Goal: Task Accomplishment & Management: Use online tool/utility

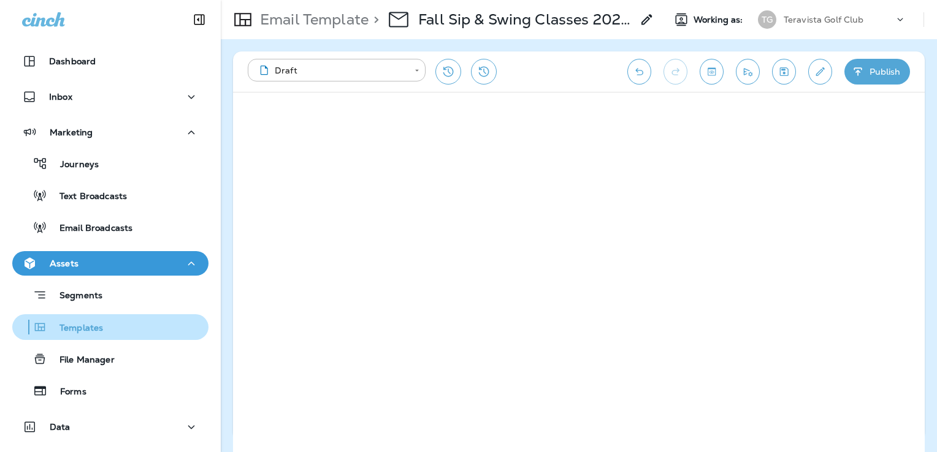
click at [86, 325] on p "Templates" at bounding box center [75, 329] width 56 height 12
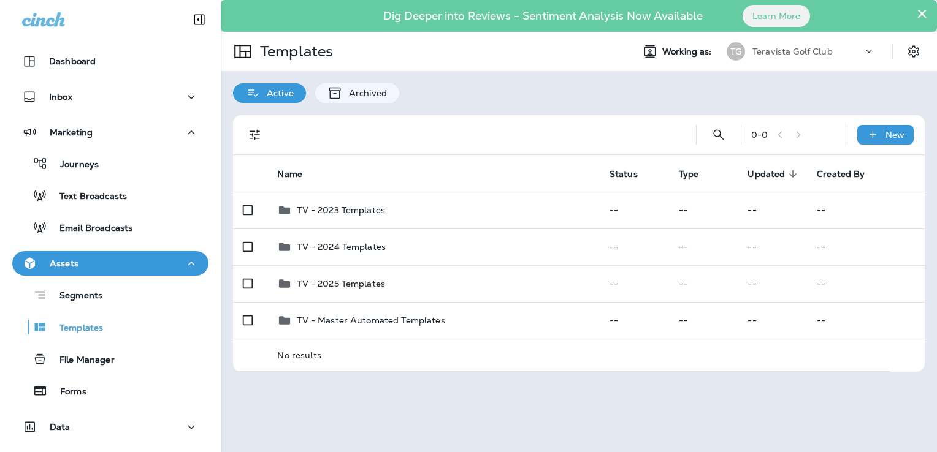
click at [922, 12] on button "×" at bounding box center [922, 14] width 12 height 20
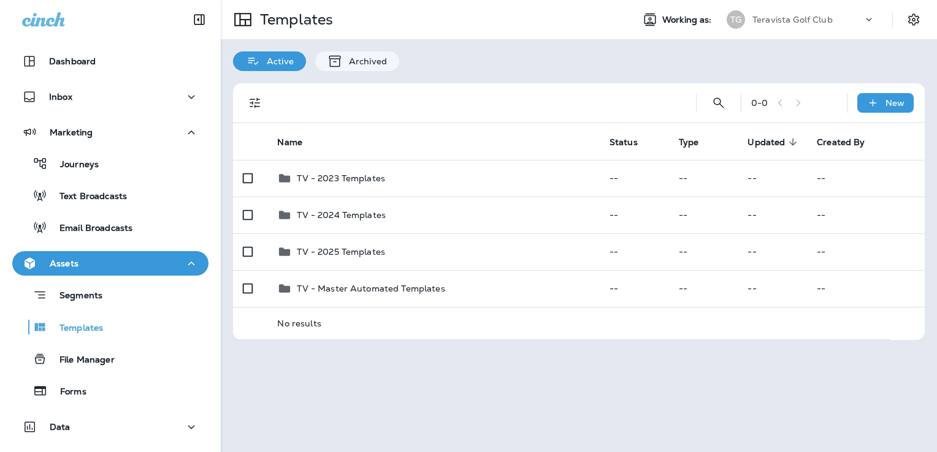
click at [801, 15] on p "Teravista Golf Club" at bounding box center [792, 20] width 80 height 10
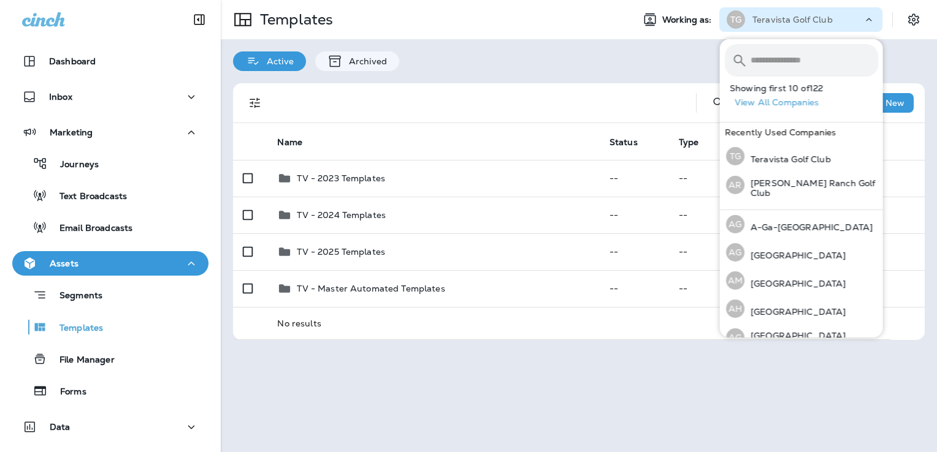
click at [769, 59] on input "text" at bounding box center [814, 60] width 128 height 32
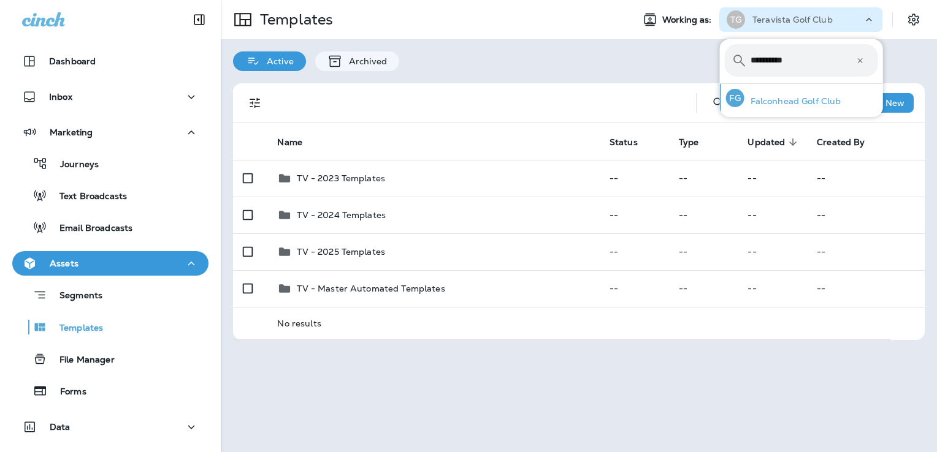
type input "**********"
click at [777, 99] on p "Falconhead Golf Club" at bounding box center [792, 101] width 97 height 10
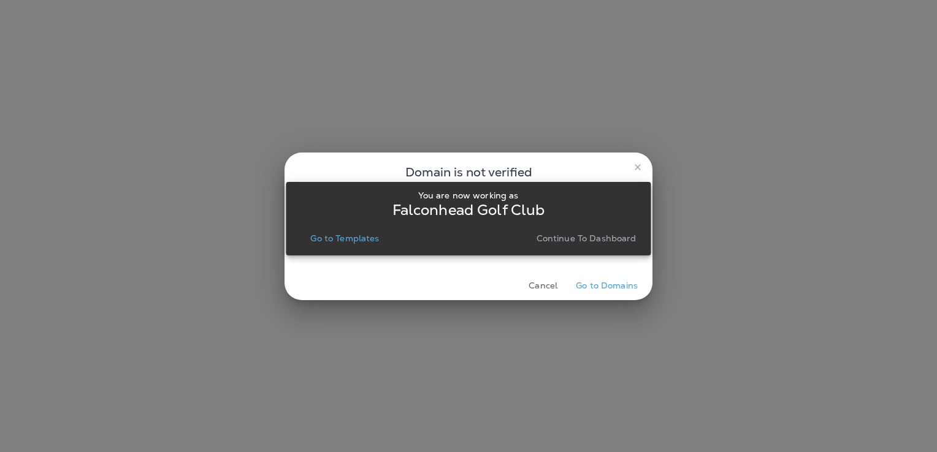
drag, startPoint x: 351, startPoint y: 240, endPoint x: 487, endPoint y: 287, distance: 144.6
click at [351, 239] on p "Go to Templates" at bounding box center [344, 239] width 69 height 10
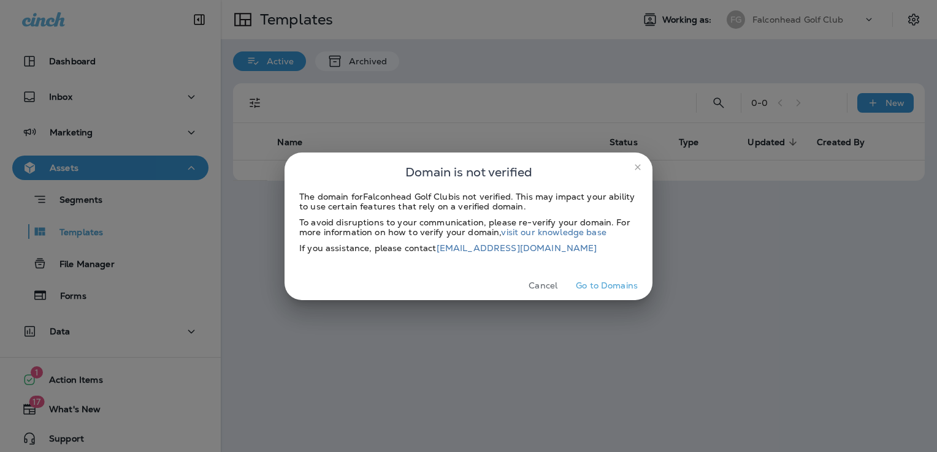
click at [537, 283] on button "Cancel" at bounding box center [543, 286] width 46 height 19
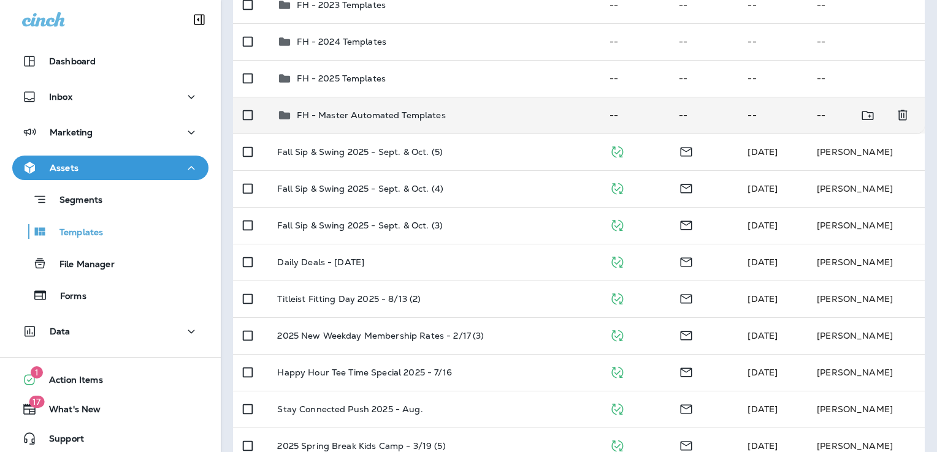
scroll to position [245, 0]
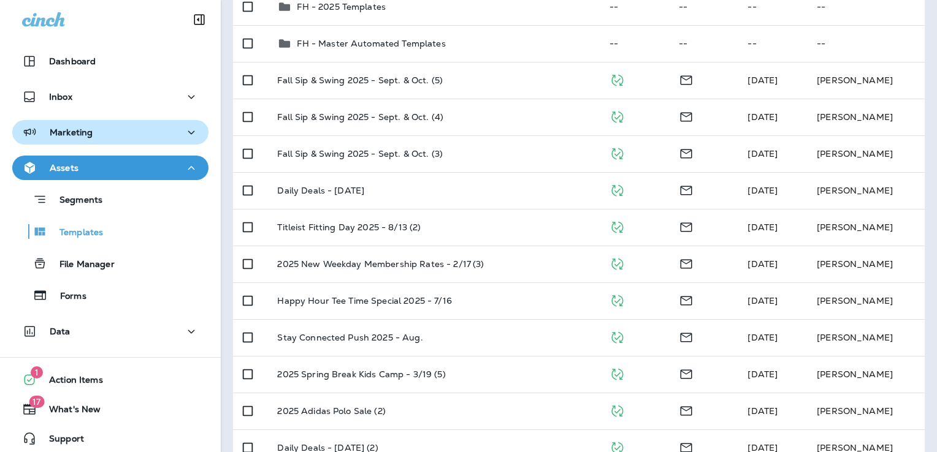
click at [130, 135] on div "Marketing" at bounding box center [110, 132] width 177 height 15
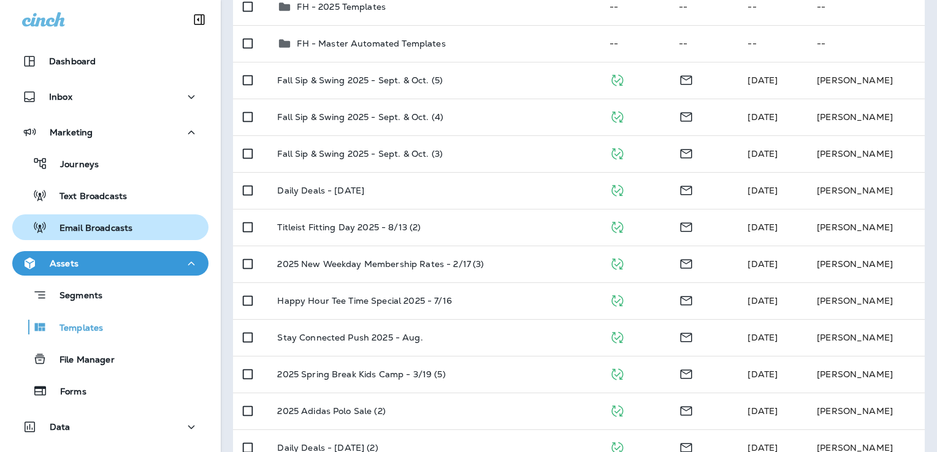
click at [128, 223] on p "Email Broadcasts" at bounding box center [89, 229] width 85 height 12
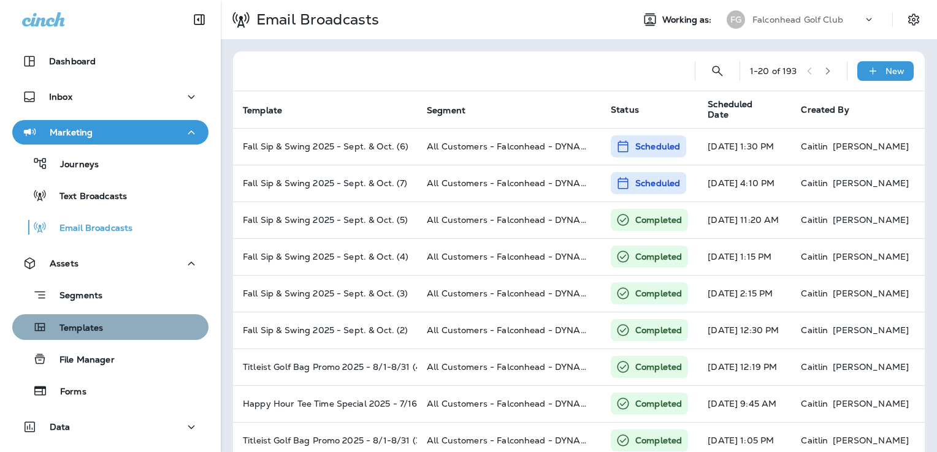
click at [122, 329] on div "Templates" at bounding box center [110, 327] width 186 height 18
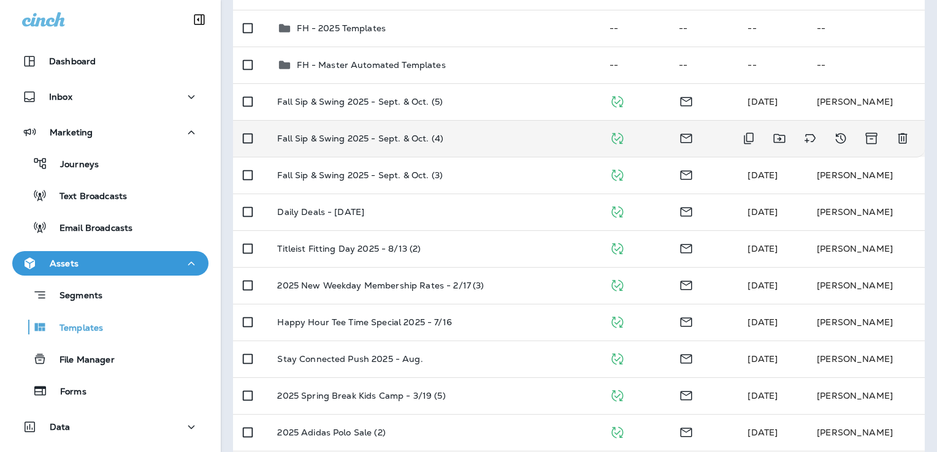
scroll to position [245, 0]
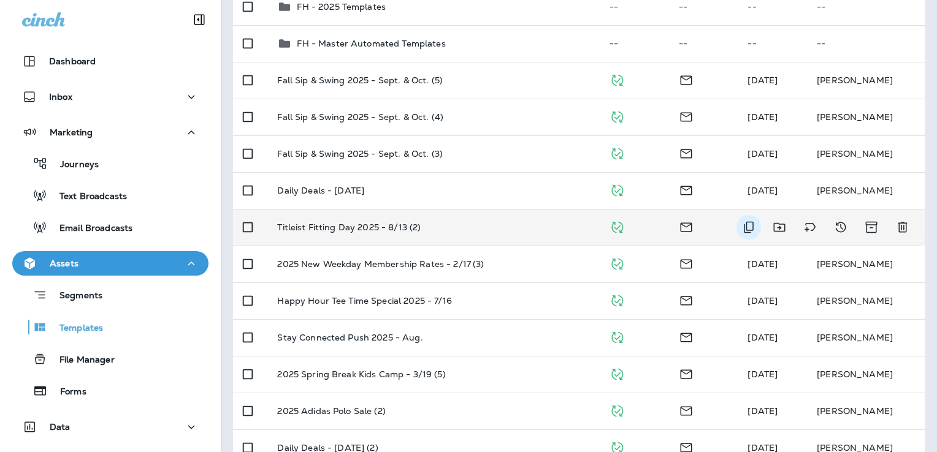
click at [744, 230] on icon "Duplicate" at bounding box center [749, 228] width 10 height 12
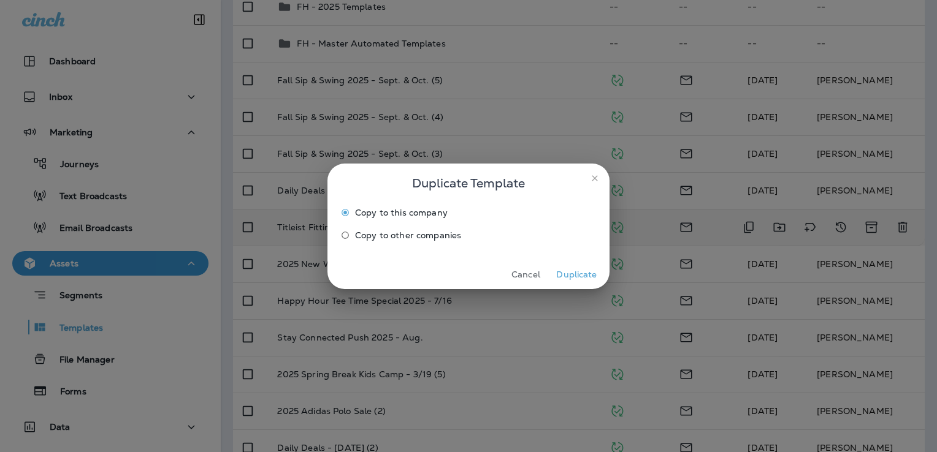
click at [581, 278] on button "Duplicate" at bounding box center [577, 274] width 46 height 19
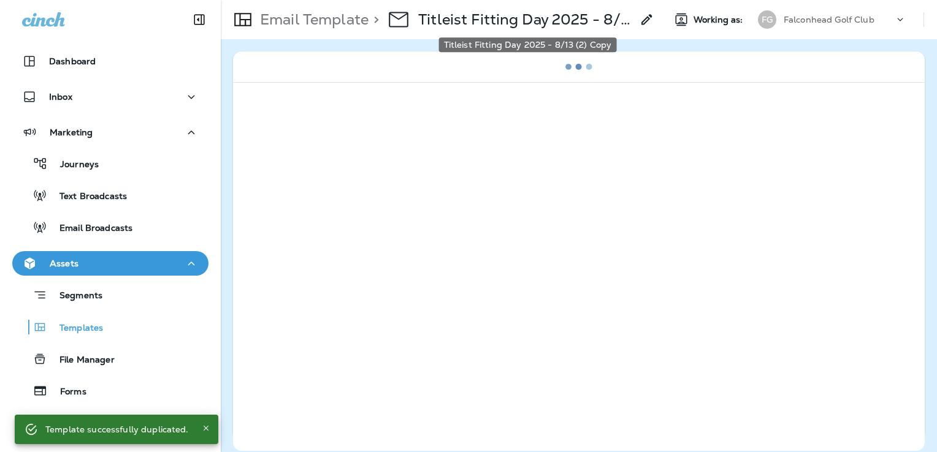
click at [562, 23] on p "Titleist Fitting Day 2025 - 8/13 (2) Copy" at bounding box center [525, 19] width 214 height 18
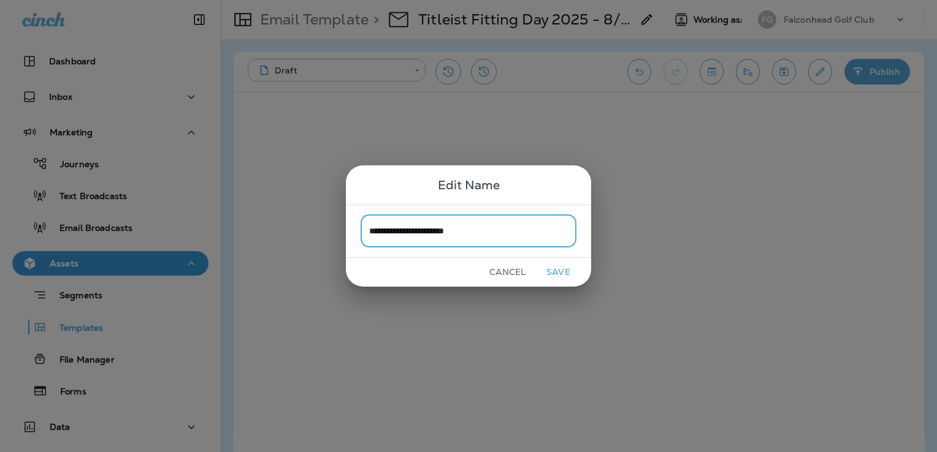
type input "**********"
click at [556, 273] on button "Save" at bounding box center [558, 272] width 46 height 19
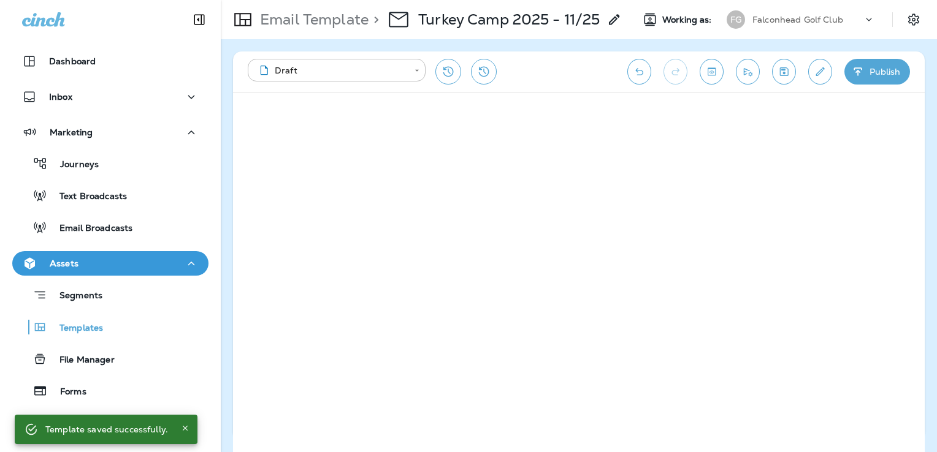
click at [819, 66] on icon "Edit details" at bounding box center [820, 72] width 13 height 12
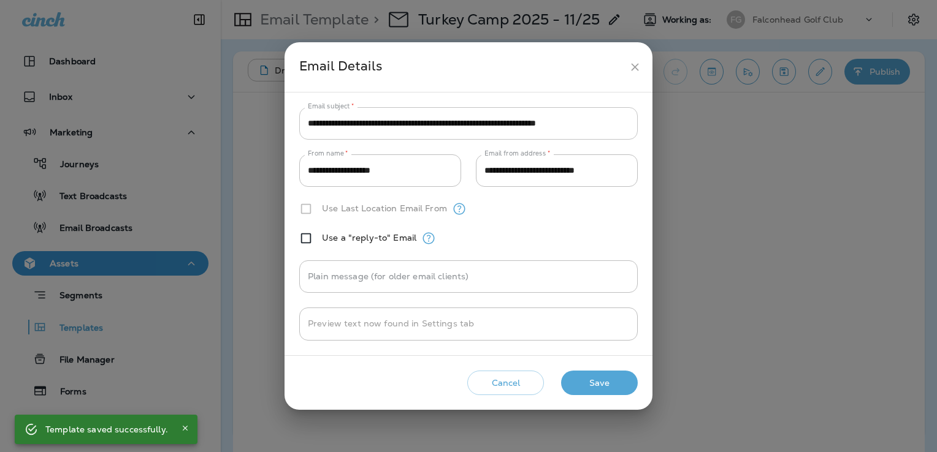
click at [454, 129] on input "**********" at bounding box center [468, 123] width 338 height 32
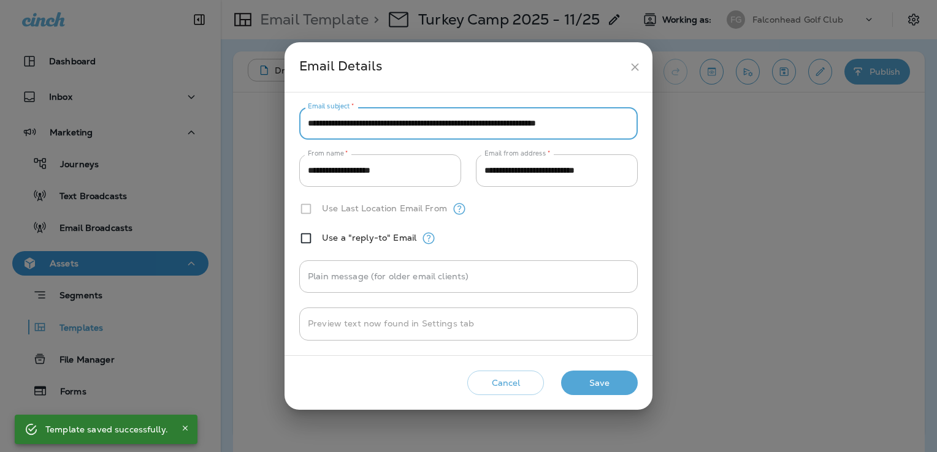
click at [454, 129] on input "**********" at bounding box center [468, 123] width 338 height 32
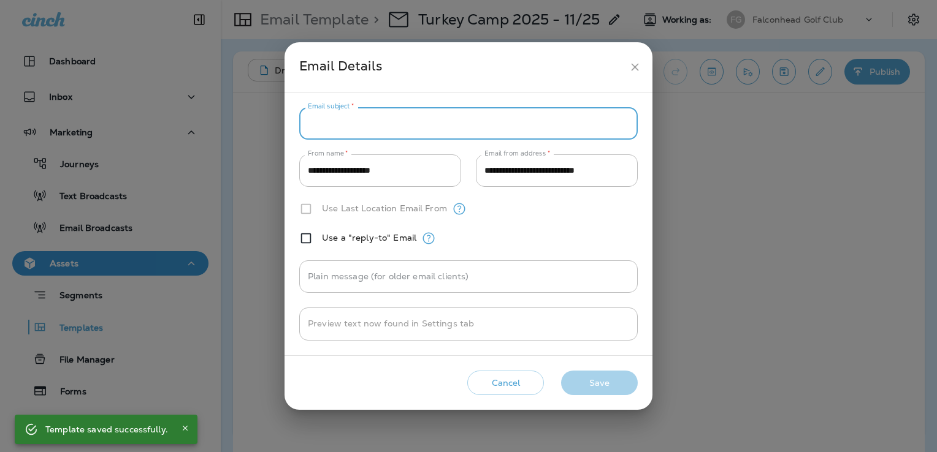
paste input "**********"
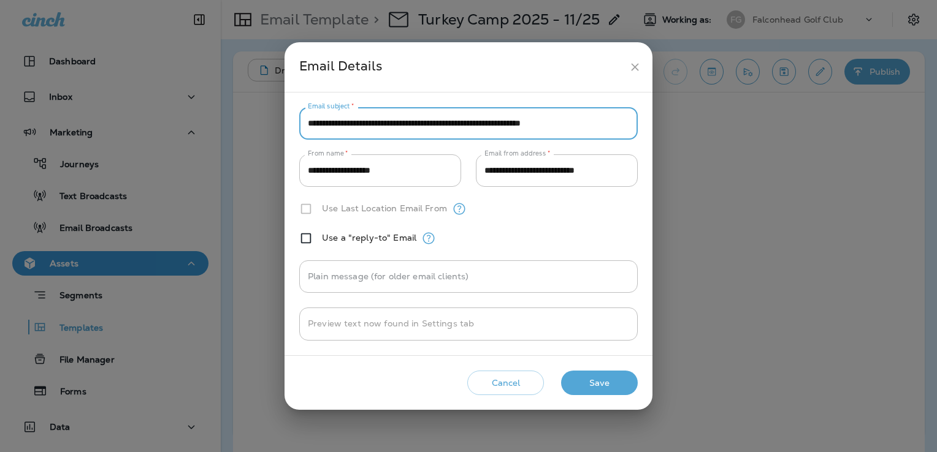
type input "**********"
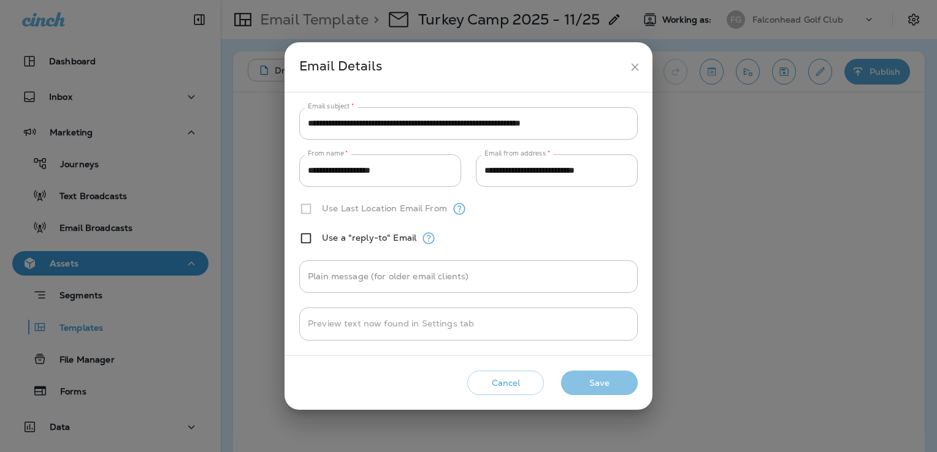
click at [616, 384] on button "Save" at bounding box center [599, 383] width 77 height 25
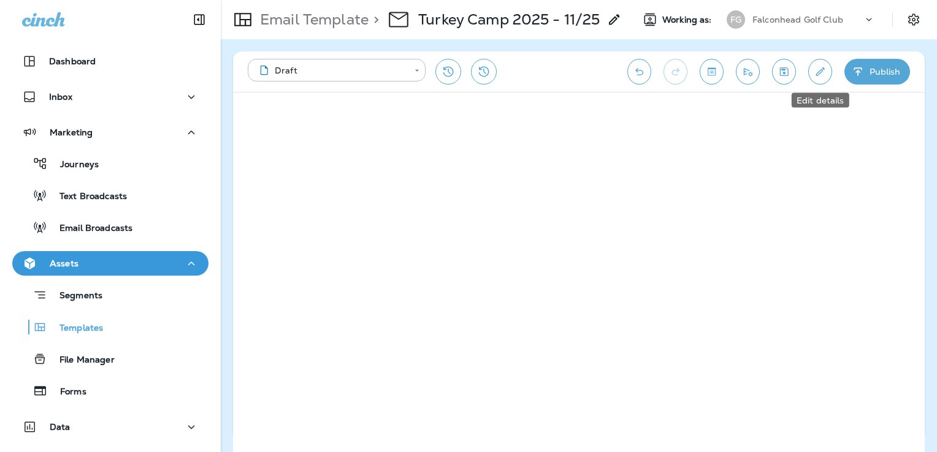
click at [824, 71] on icon "Edit details" at bounding box center [820, 72] width 13 height 12
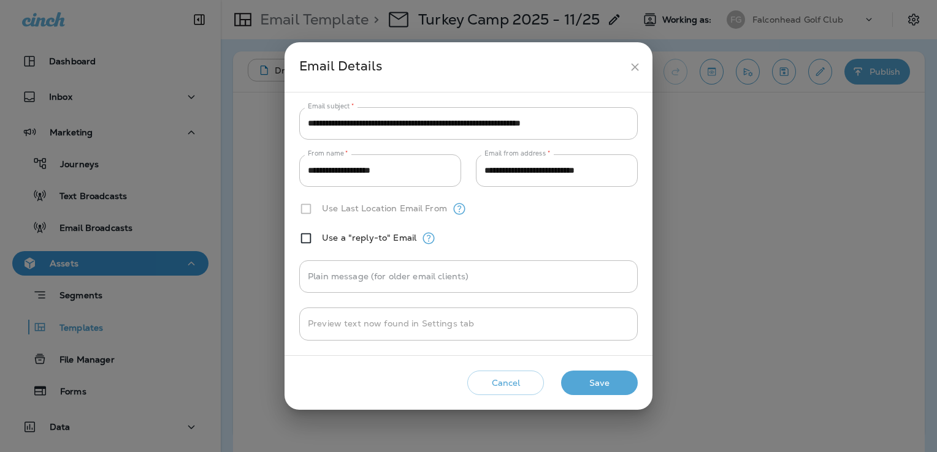
click at [639, 67] on icon "close" at bounding box center [634, 67] width 13 height 13
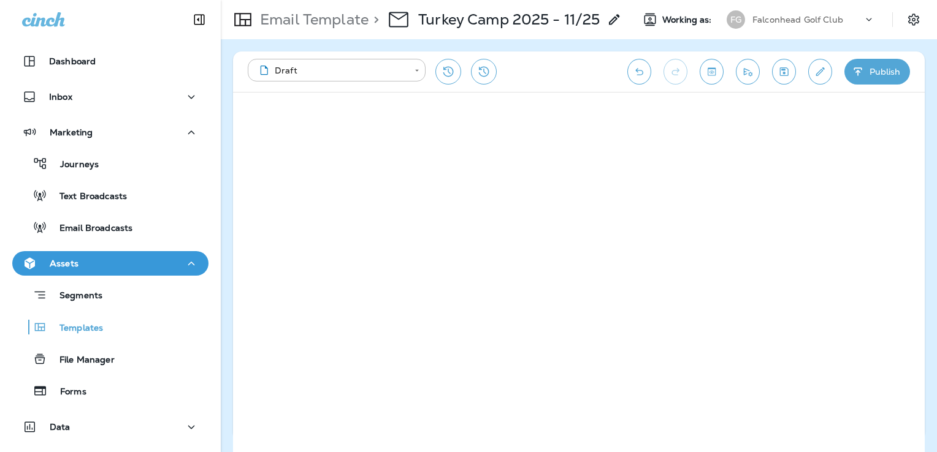
click at [779, 74] on icon "Save" at bounding box center [783, 72] width 13 height 12
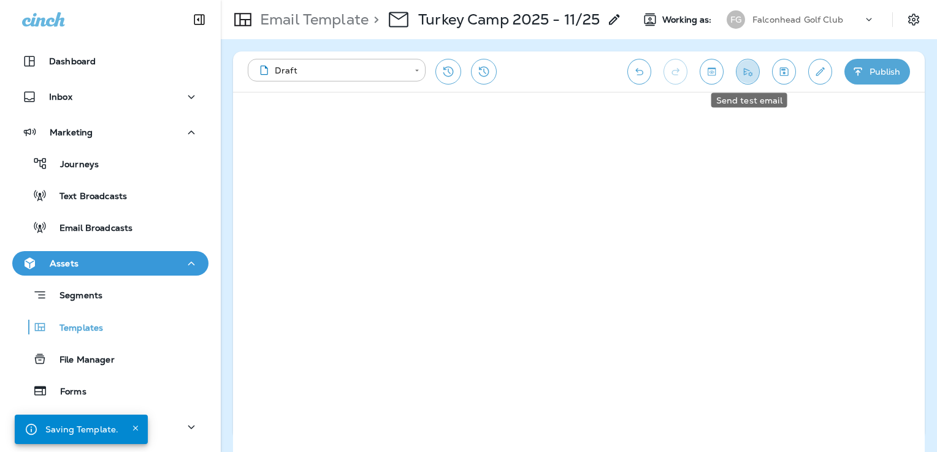
click at [751, 72] on icon "Send test email" at bounding box center [747, 72] width 13 height 12
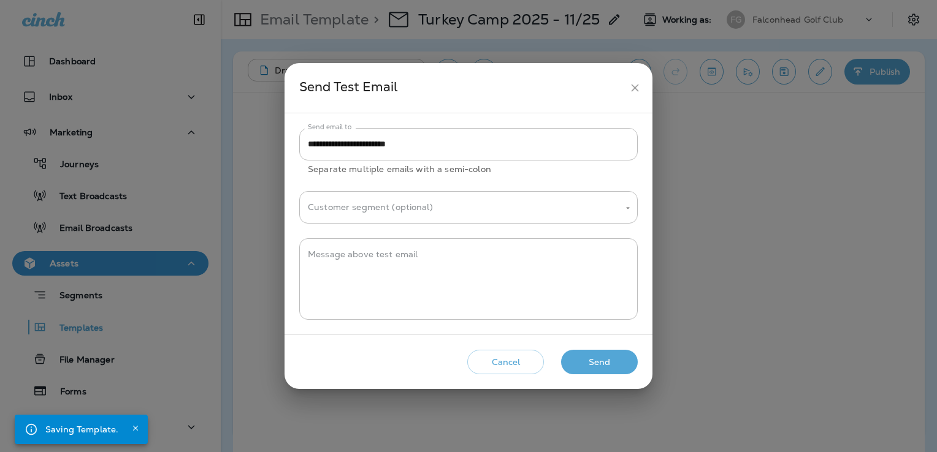
click at [618, 359] on button "Send" at bounding box center [599, 362] width 77 height 25
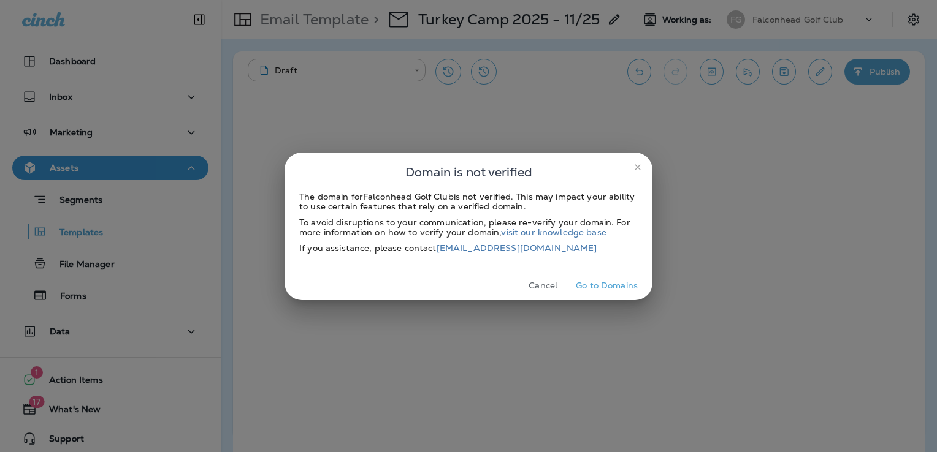
click at [538, 283] on button "Cancel" at bounding box center [543, 286] width 46 height 19
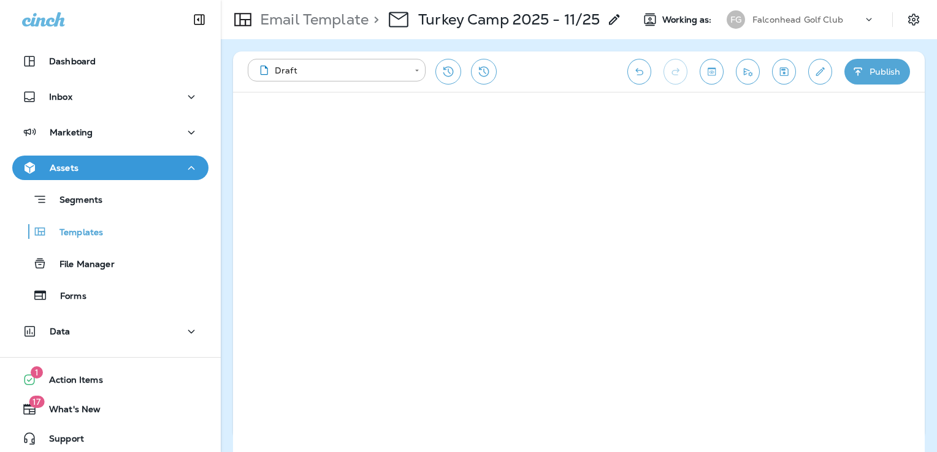
click at [785, 74] on icon "Save" at bounding box center [783, 72] width 13 height 12
click at [812, 71] on button "Edit details" at bounding box center [820, 72] width 24 height 26
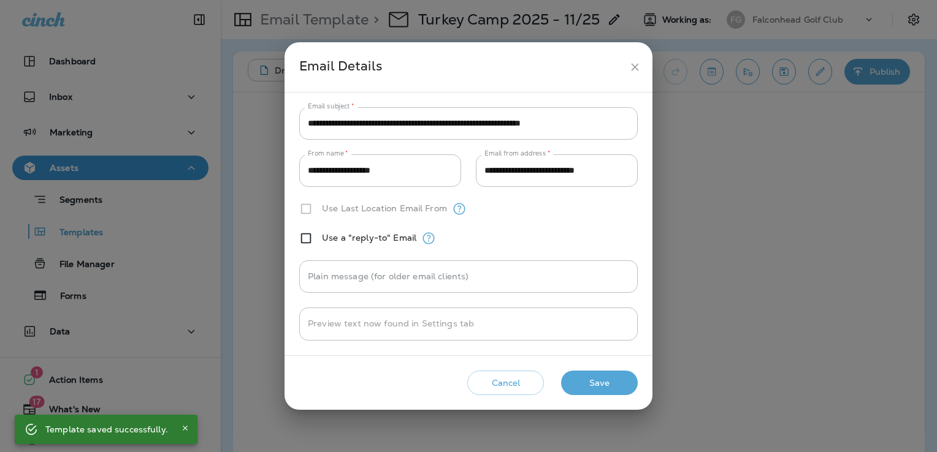
click at [638, 70] on icon "close" at bounding box center [634, 67] width 13 height 13
